Goal: Task Accomplishment & Management: Use online tool/utility

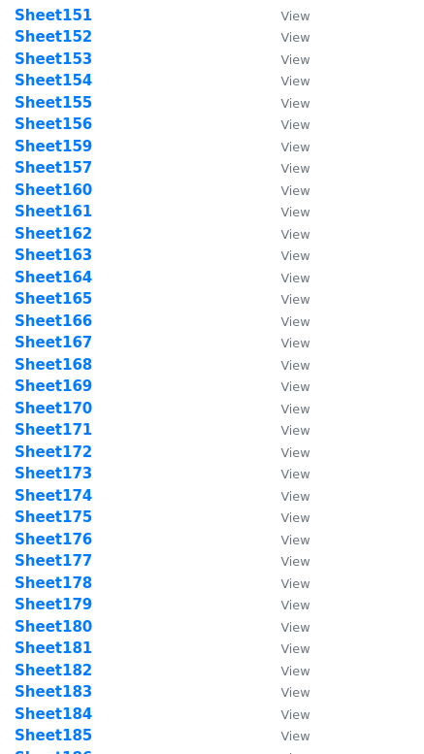
scroll to position [3676, 0]
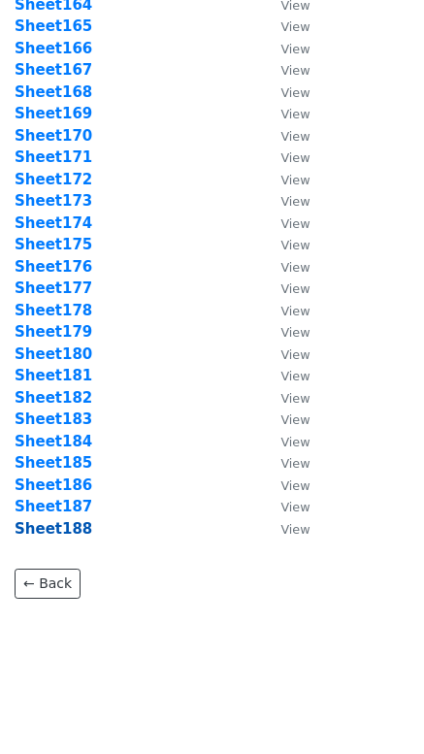
click at [73, 534] on strong "Sheet188" at bounding box center [54, 528] width 78 height 17
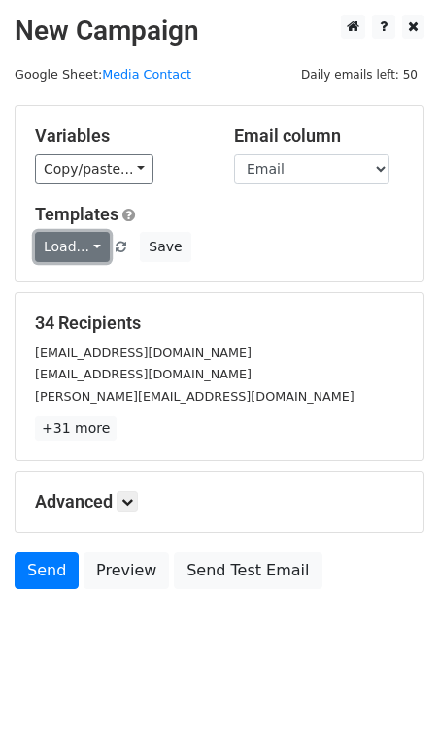
click at [78, 255] on link "Load..." at bounding box center [72, 247] width 75 height 30
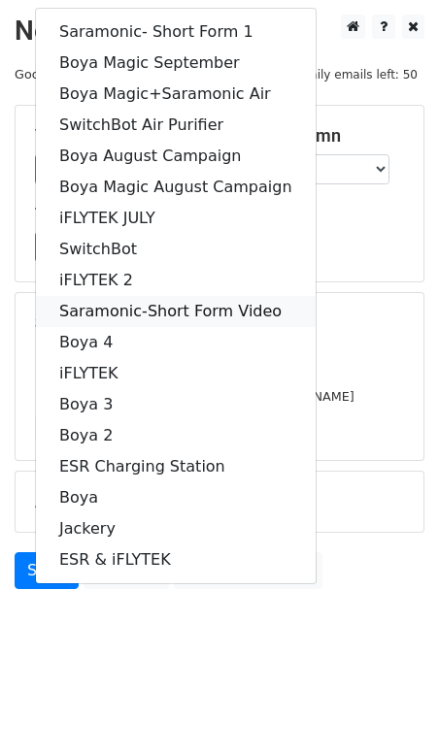
click at [142, 312] on link "Saramonic-Short Form Video" at bounding box center [175, 311] width 279 height 31
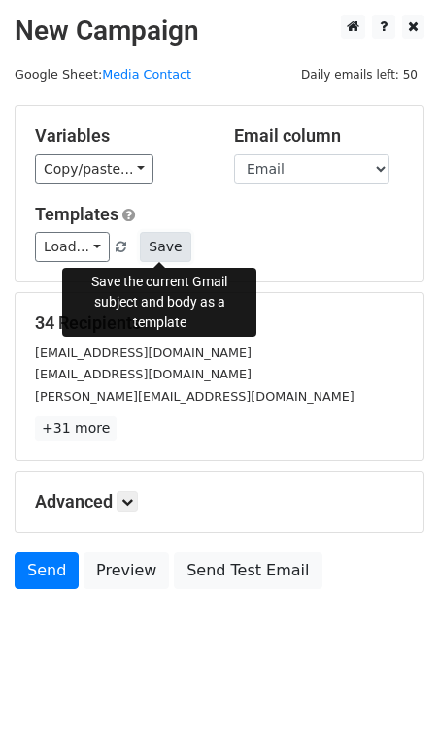
click at [154, 245] on button "Save" at bounding box center [165, 247] width 50 height 30
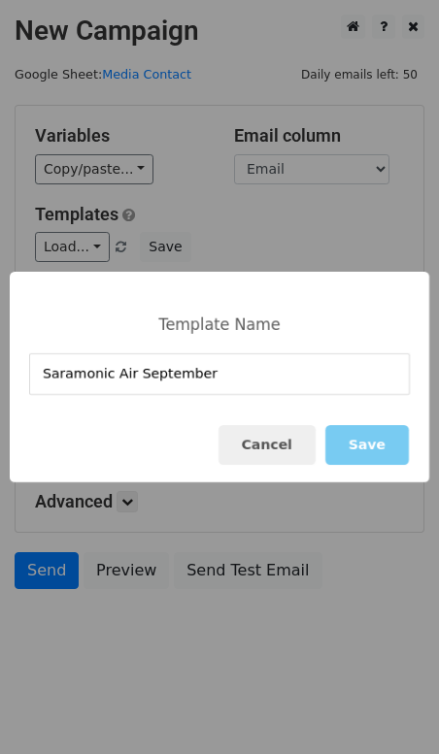
type input "Saramonic Air September"
click at [363, 440] on button "Save" at bounding box center [366, 445] width 83 height 40
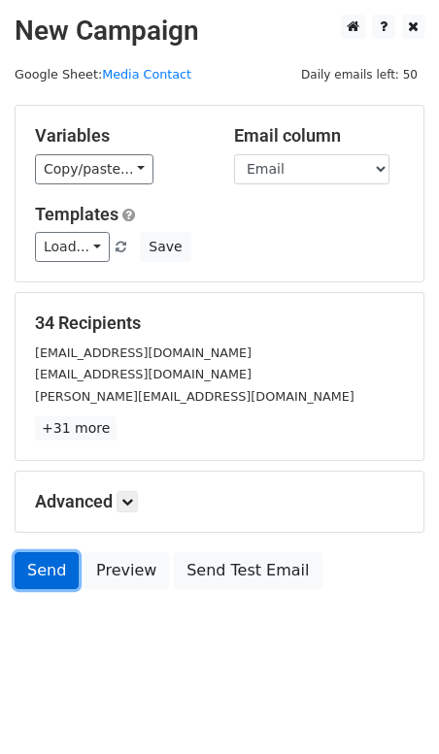
click at [64, 578] on link "Send" at bounding box center [47, 570] width 64 height 37
